Goal: Task Accomplishment & Management: Use online tool/utility

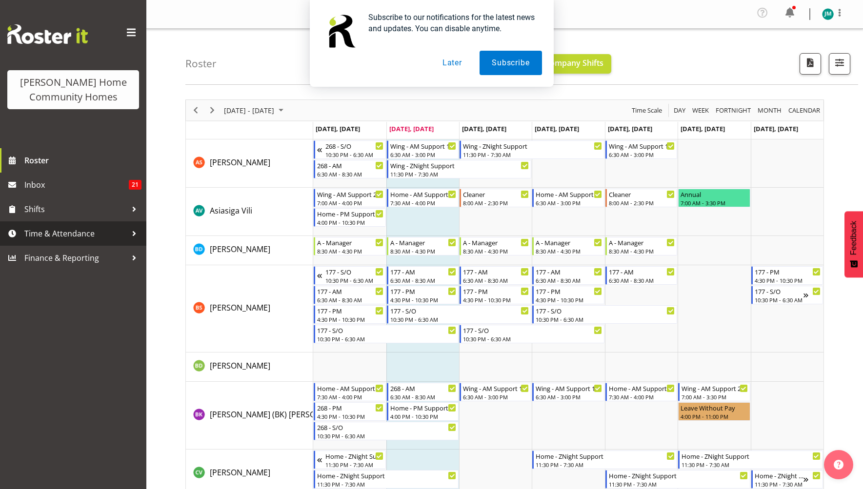
click at [71, 229] on span "Time & Attendance" at bounding box center [75, 233] width 102 height 15
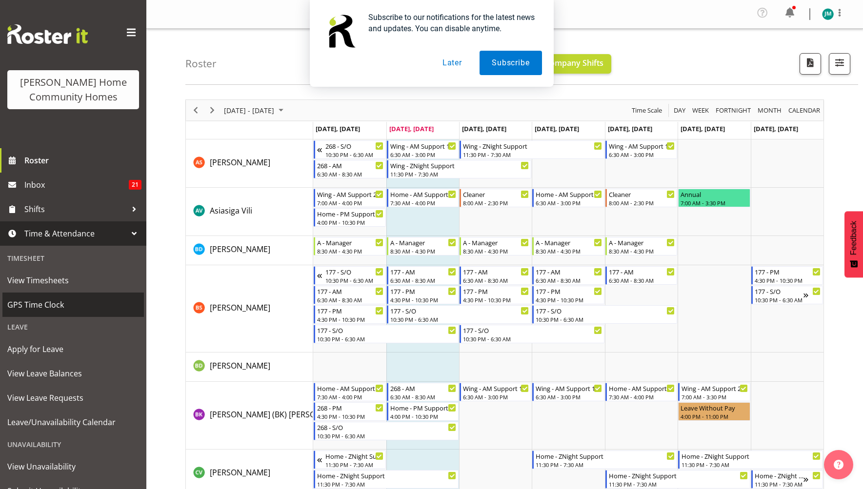
click at [71, 304] on span "GPS Time Clock" at bounding box center [73, 304] width 132 height 15
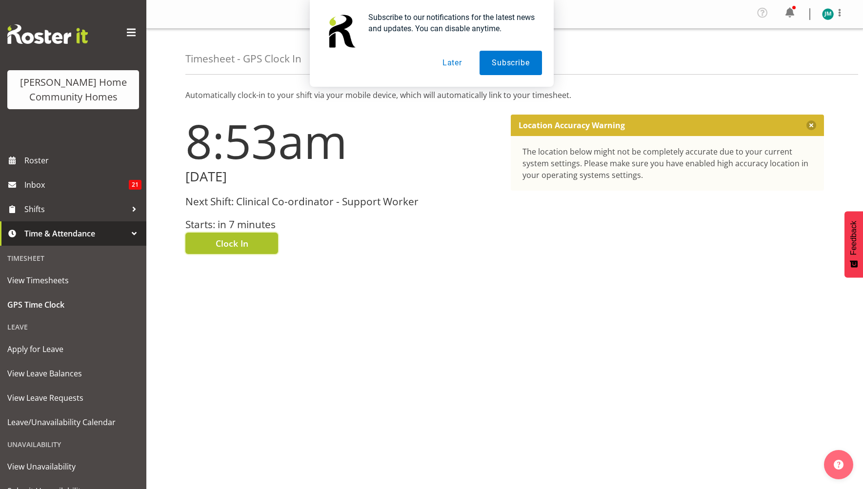
click at [249, 247] on button "Clock In" at bounding box center [231, 243] width 93 height 21
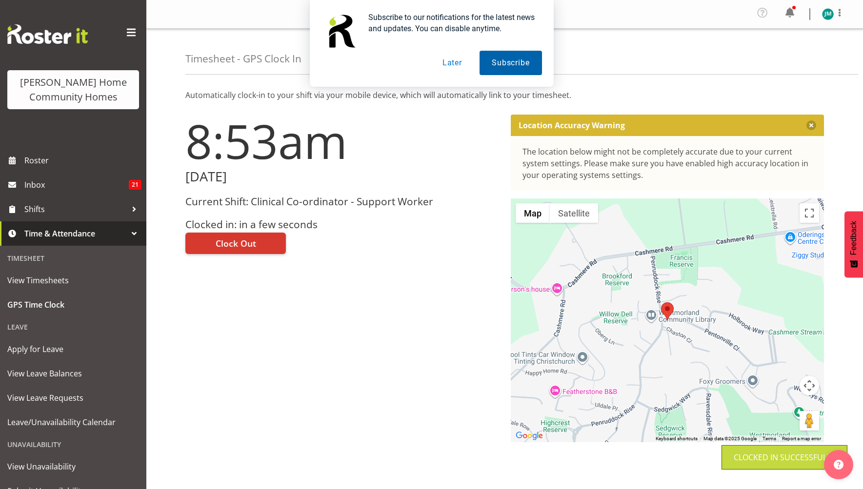
click at [510, 59] on button "Subscribe" at bounding box center [510, 63] width 62 height 24
